Goal: Transaction & Acquisition: Purchase product/service

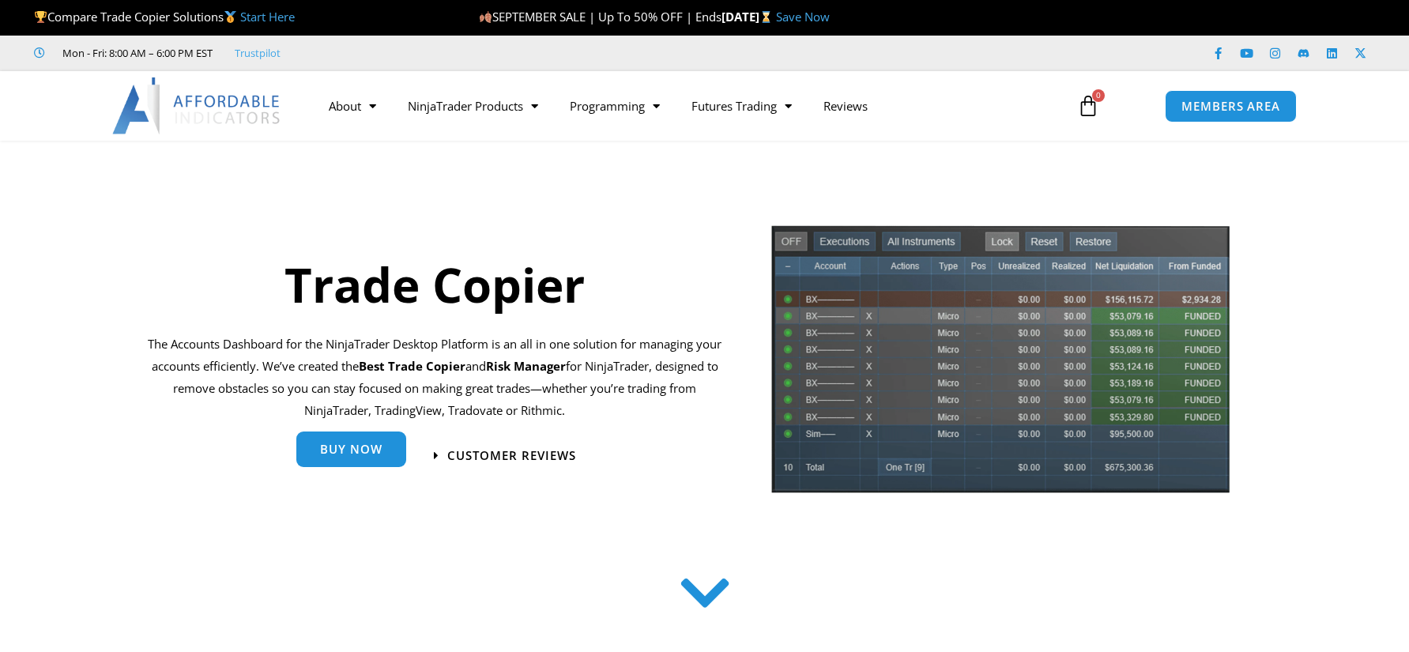
click at [356, 454] on span "Buy Now" at bounding box center [351, 449] width 62 height 12
